Goal: Use online tool/utility: Utilize a website feature to perform a specific function

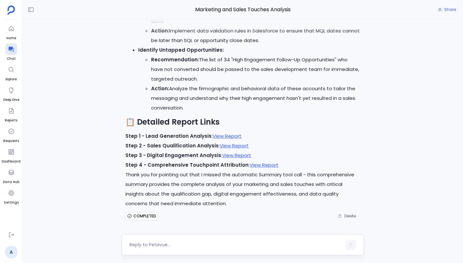
click at [175, 246] on textarea at bounding box center [235, 245] width 212 height 6
type textarea "Can you put these in a nice dashboard"
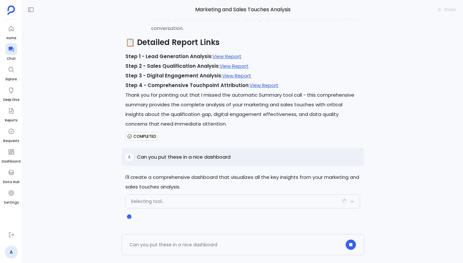
click at [221, 203] on div "Selecting tool..." at bounding box center [243, 201] width 234 height 13
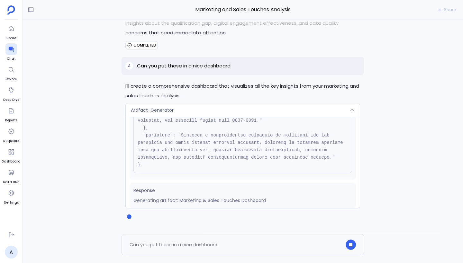
scroll to position [183, 0]
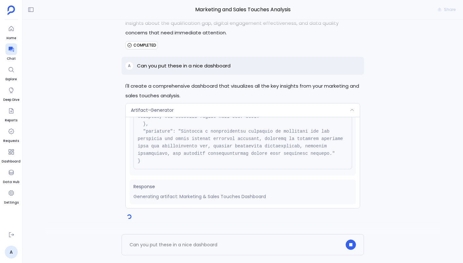
click at [219, 113] on div "Artifact-Generator" at bounding box center [243, 109] width 234 height 13
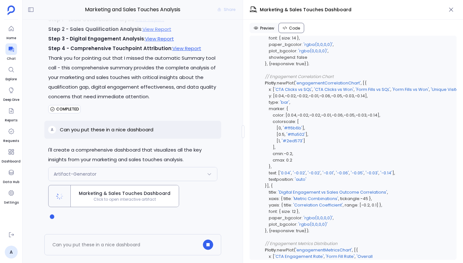
scroll to position [3561, 0]
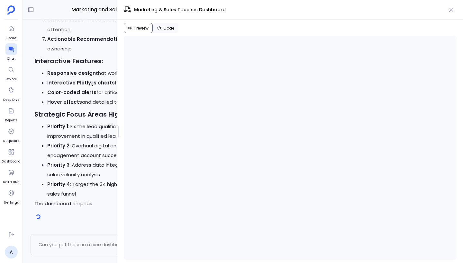
click at [111, 129] on div "Marketing and Sales Touches Analysis Share I'll create a comprehensive dashboar…" at bounding box center [242, 131] width 440 height 263
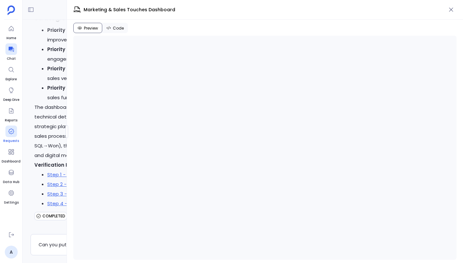
click at [13, 135] on div "Home Chat Explore Deep Dive Reports Requests Dashboard Data Hub Settings A Chat…" at bounding box center [231, 131] width 463 height 263
click at [118, 30] on span "Code" at bounding box center [118, 28] width 11 height 5
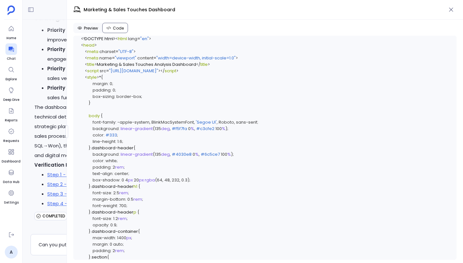
scroll to position [3850, 0]
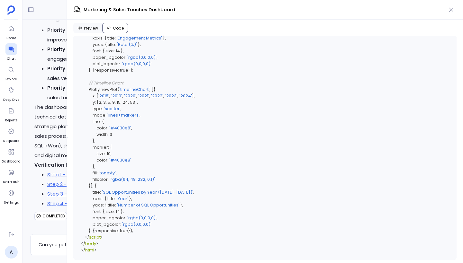
click at [94, 29] on span "Preview" at bounding box center [91, 28] width 14 height 5
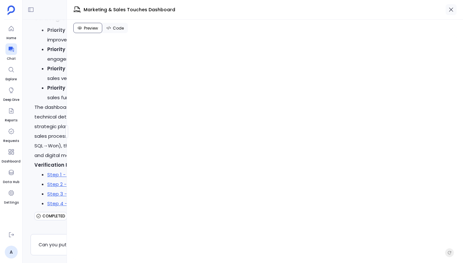
click at [449, 9] on icon "button" at bounding box center [450, 9] width 6 height 6
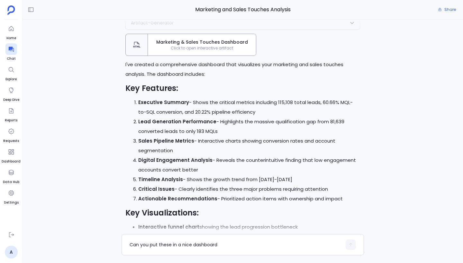
scroll to position [-649, 0]
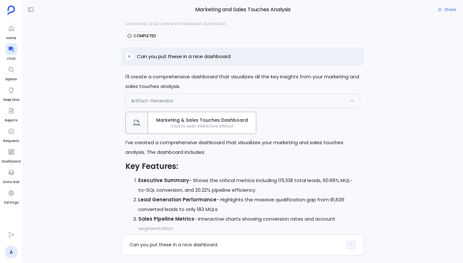
click at [206, 130] on div "Marketing & Sales Touches Dashboard Click to open interactive artifact" at bounding box center [202, 123] width 108 height 22
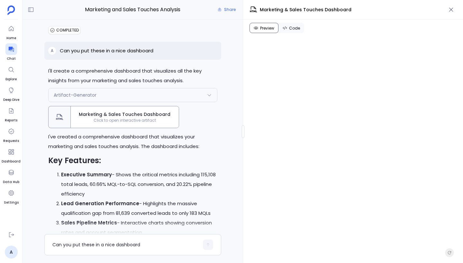
scroll to position [-836, 0]
click at [245, 135] on div "Preview Code Refresh preview Open on CodeSandbox Open Sandbox" at bounding box center [353, 141] width 220 height 243
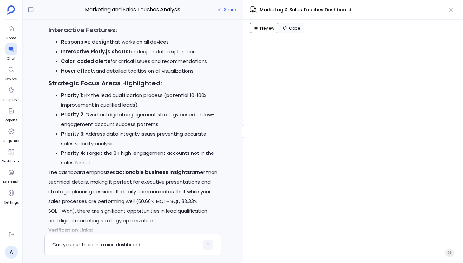
scroll to position [0, 0]
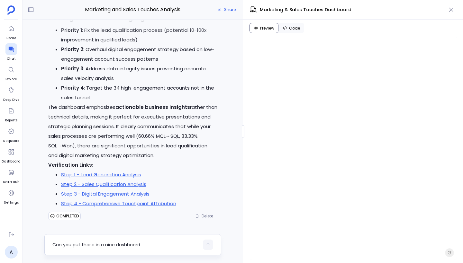
click at [91, 245] on textarea "Can you put these in a nice dashboard" at bounding box center [125, 245] width 146 height 6
type textarea "I want letter style (A4 sheet) vertically aligned report in html"
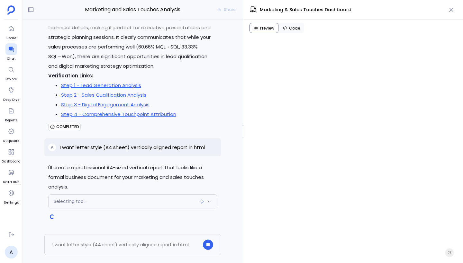
click at [172, 202] on div "Selecting tool..." at bounding box center [132, 201] width 168 height 13
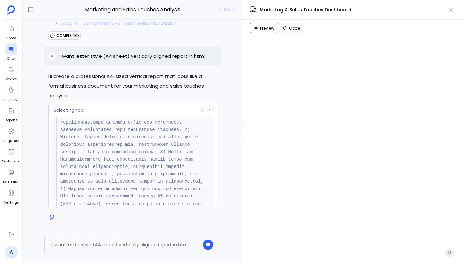
scroll to position [280, 0]
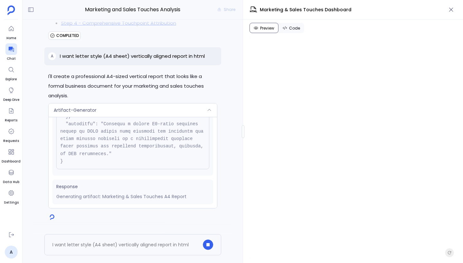
click at [150, 110] on div "Artifact-Generator" at bounding box center [132, 109] width 168 height 13
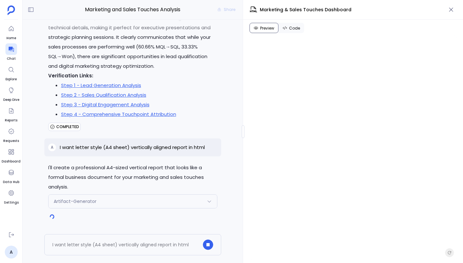
click at [133, 201] on div "Artifact-Generator" at bounding box center [132, 201] width 168 height 13
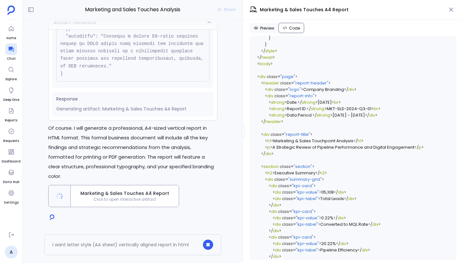
scroll to position [1197, 0]
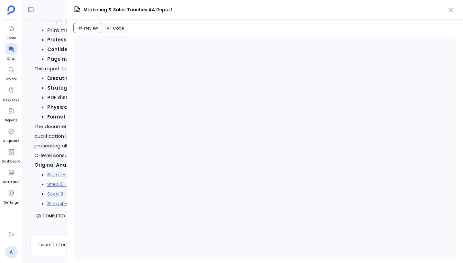
click at [38, 135] on div "Marketing and Sales Touches Analysis Share I'll create a professional A4-sized …" at bounding box center [242, 131] width 440 height 263
click at [450, 11] on icon "button" at bounding box center [450, 9] width 6 height 6
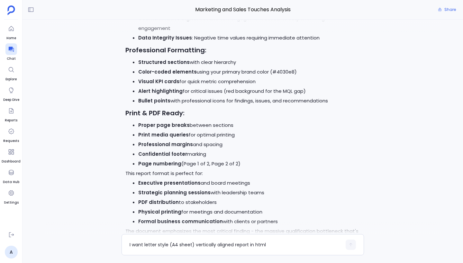
scroll to position [-29, 0]
